Goal: Find specific page/section: Find specific page/section

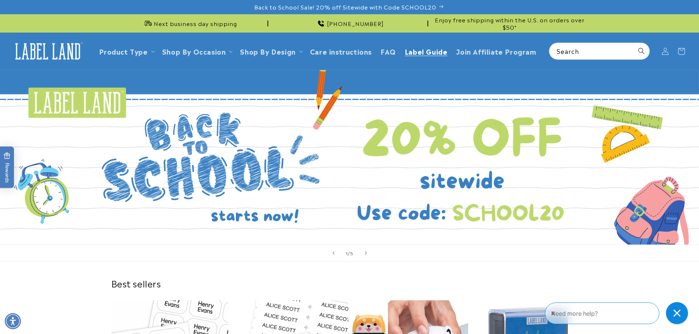
click at [409, 47] on span "Label Guide" at bounding box center [426, 51] width 43 height 8
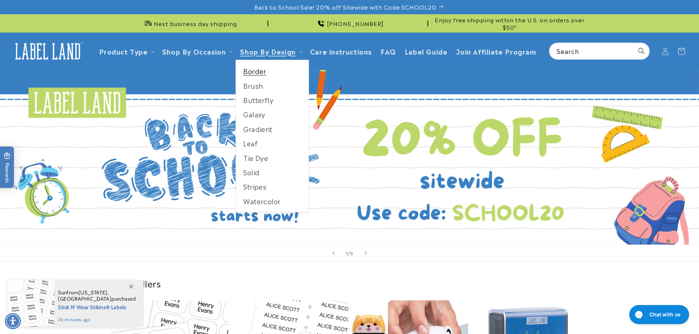
click at [250, 72] on link "Border" at bounding box center [272, 71] width 73 height 14
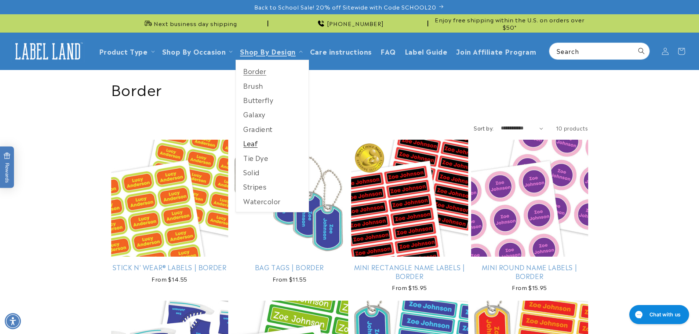
click at [253, 144] on link "Leaf" at bounding box center [272, 143] width 73 height 14
